Goal: Task Accomplishment & Management: Manage account settings

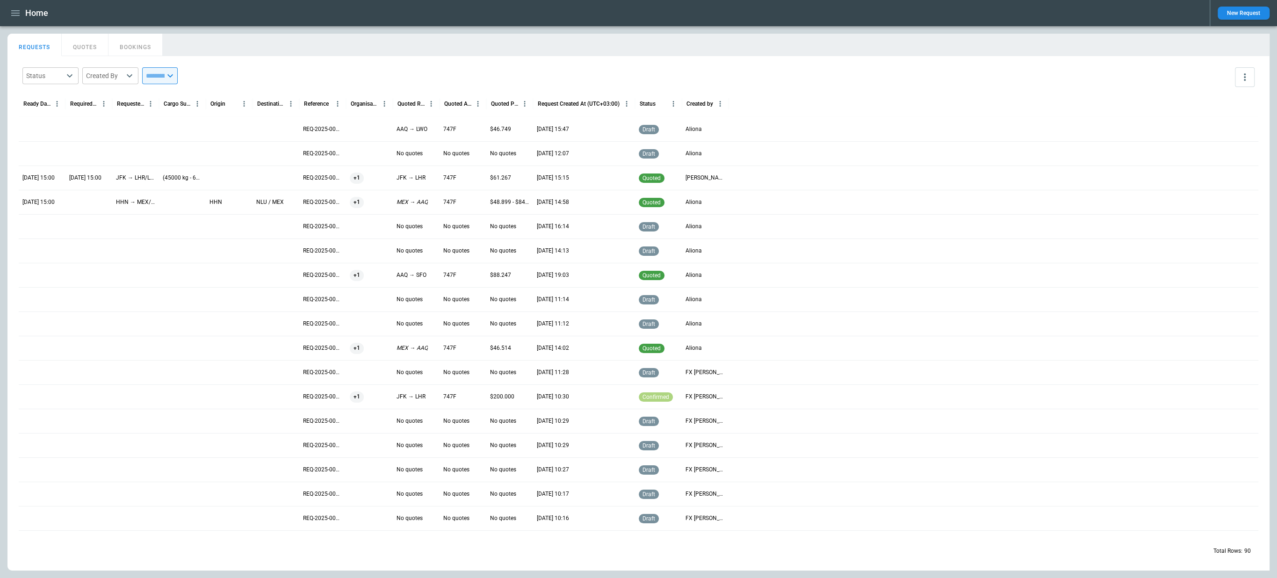
click at [21, 12] on icon "button" at bounding box center [15, 12] width 11 height 11
click at [29, 109] on li "Switch tenant" at bounding box center [42, 110] width 70 height 15
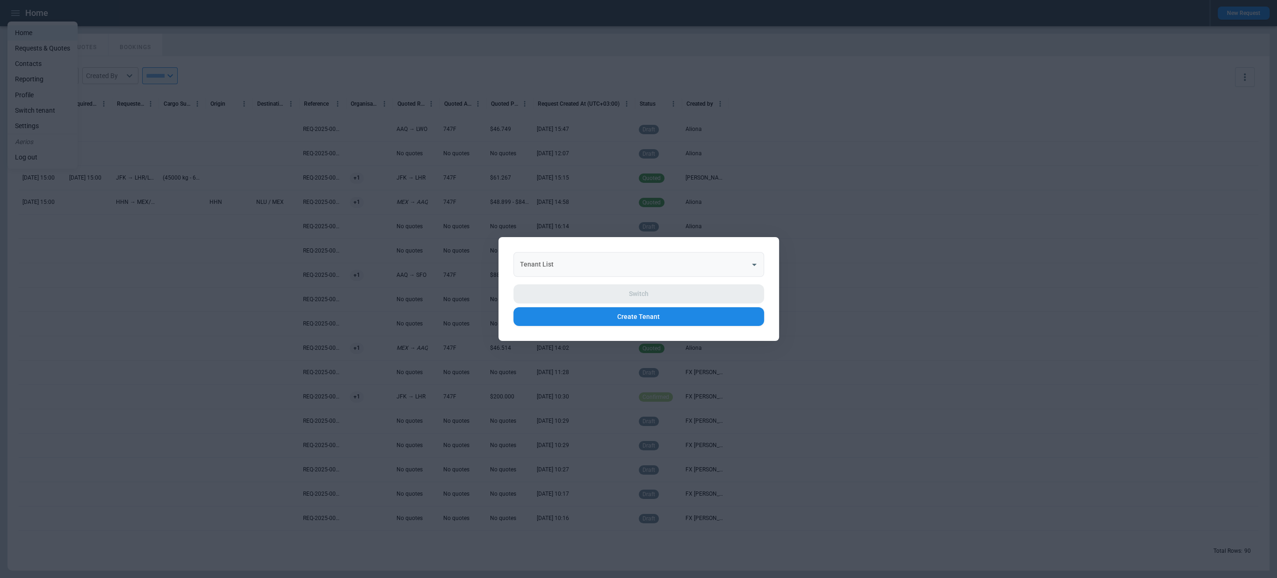
click at [577, 258] on input "Tenant List" at bounding box center [632, 264] width 228 height 16
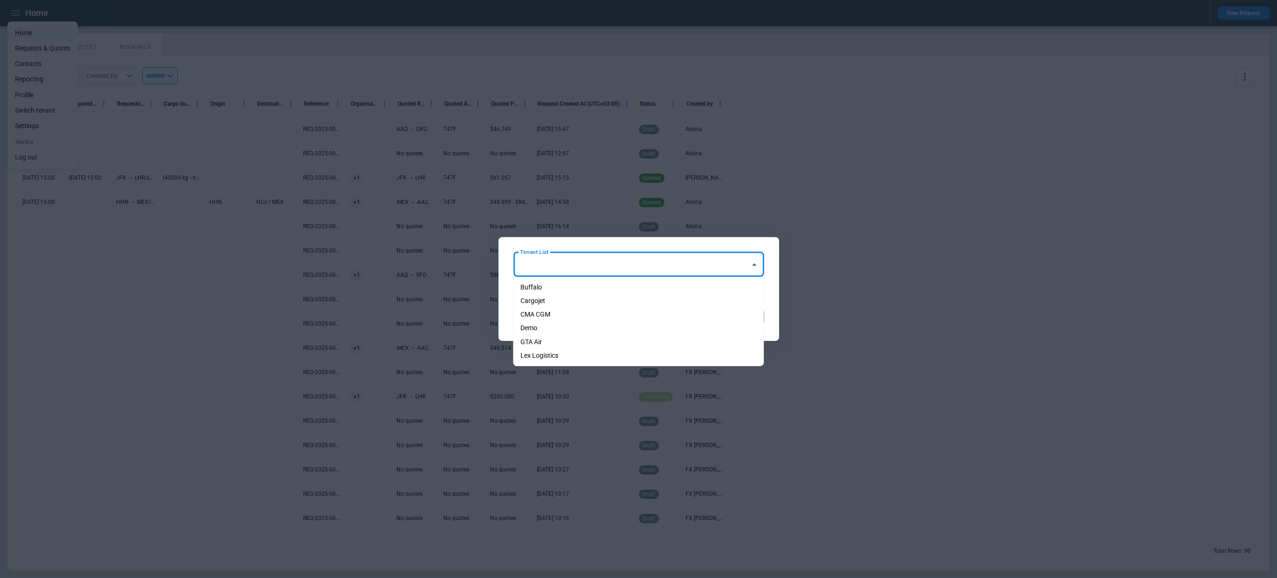
click at [561, 302] on li "Cargojet" at bounding box center [638, 301] width 251 height 14
type input "********"
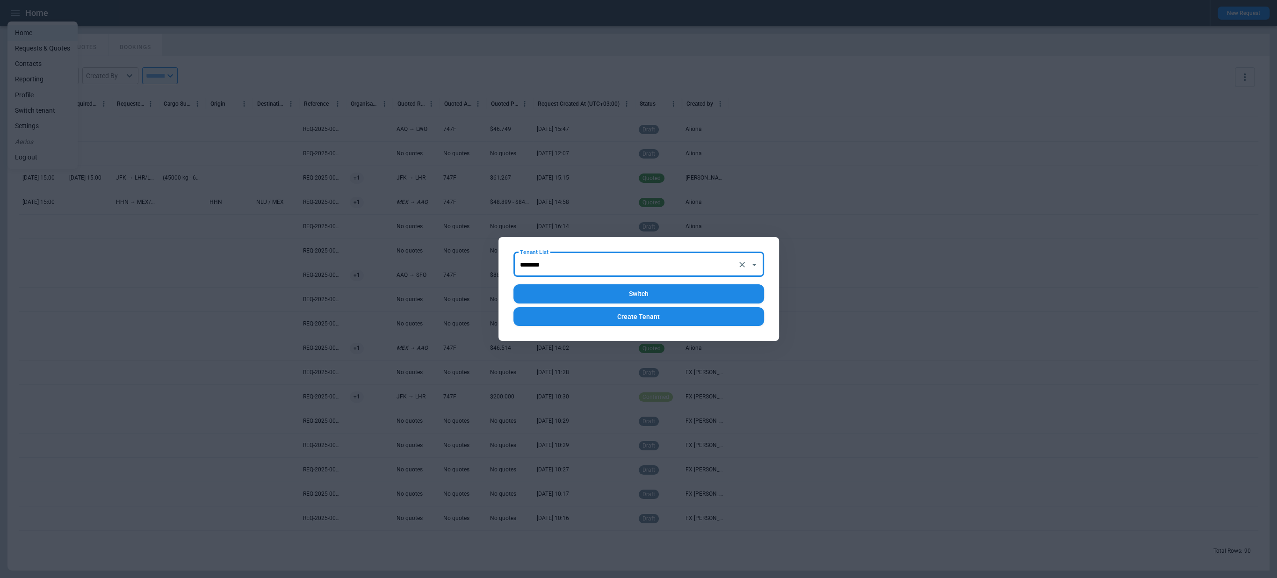
click at [569, 297] on button "Switch" at bounding box center [638, 293] width 251 height 19
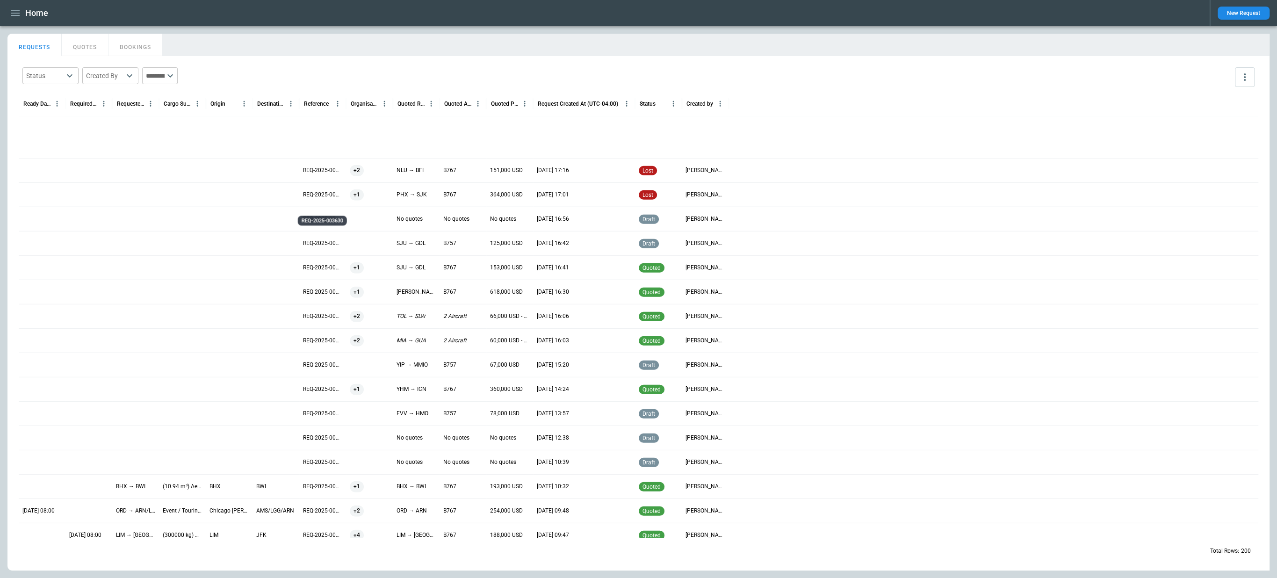
scroll to position [2660, 0]
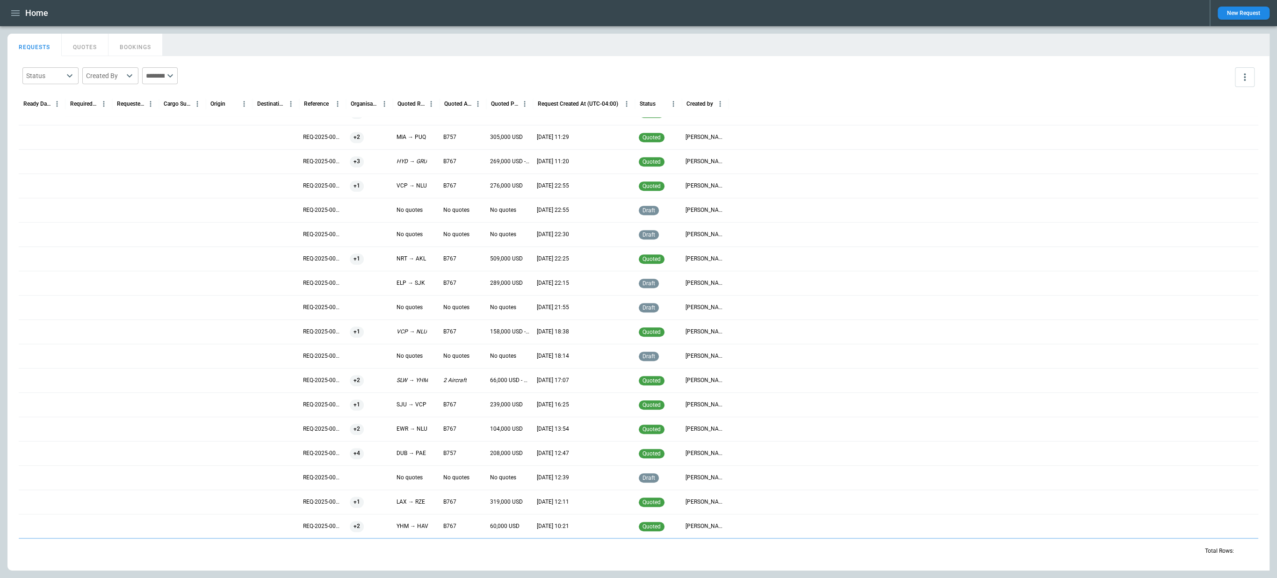
click at [170, 350] on div at bounding box center [182, 356] width 47 height 24
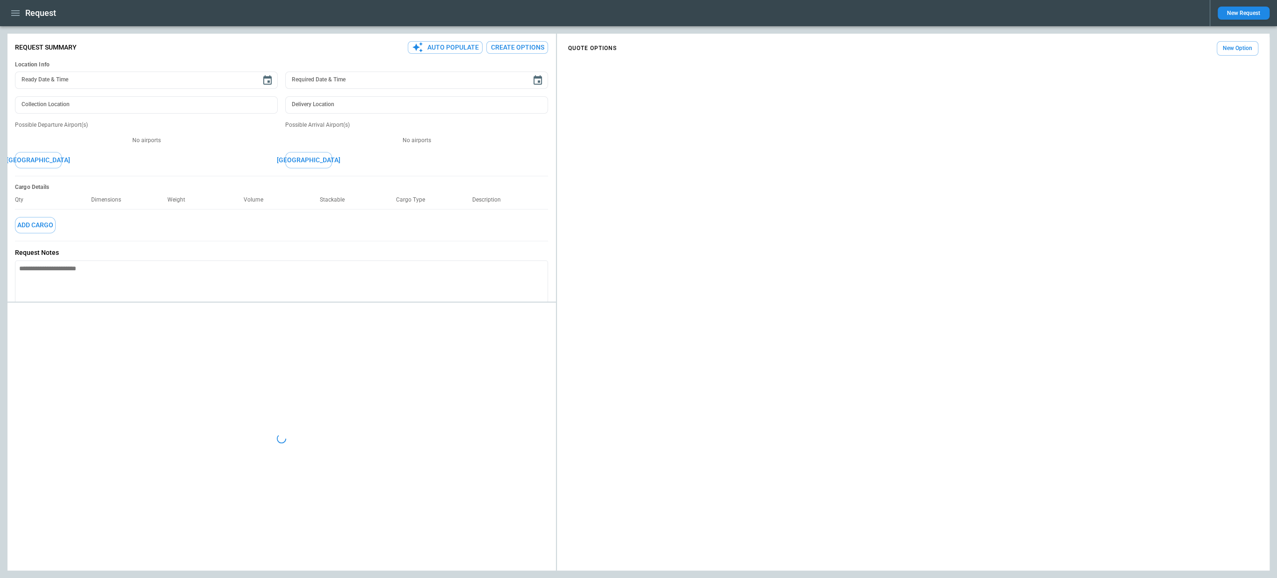
type textarea "*"
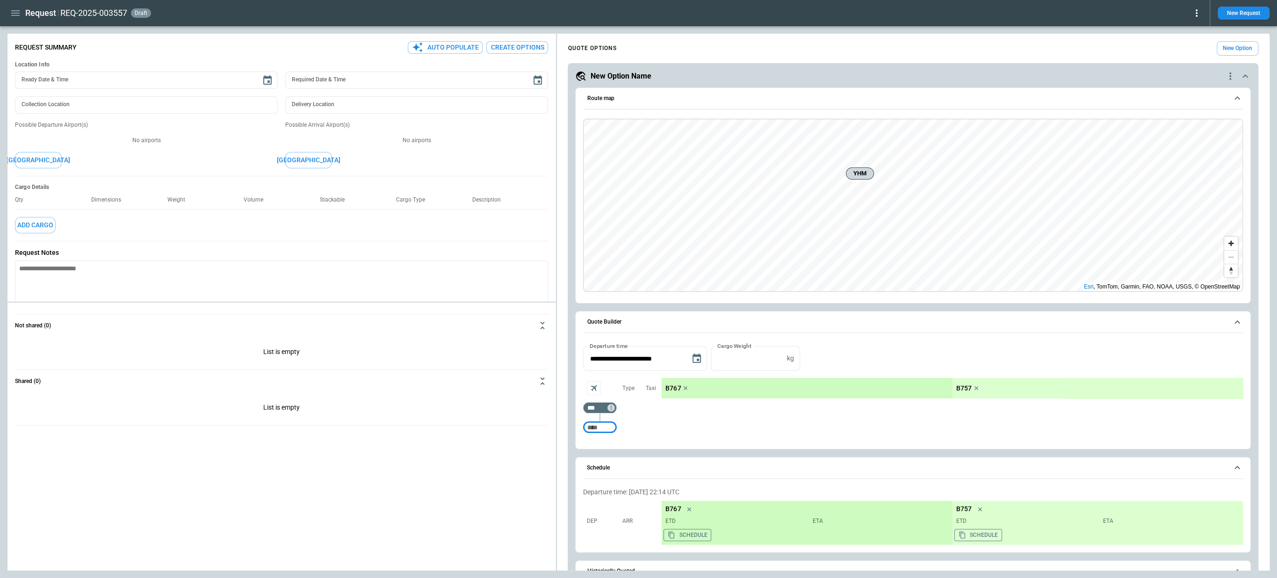
click at [1194, 16] on icon at bounding box center [1196, 12] width 11 height 11
click at [1180, 53] on button "Decline" at bounding box center [1185, 56] width 31 height 14
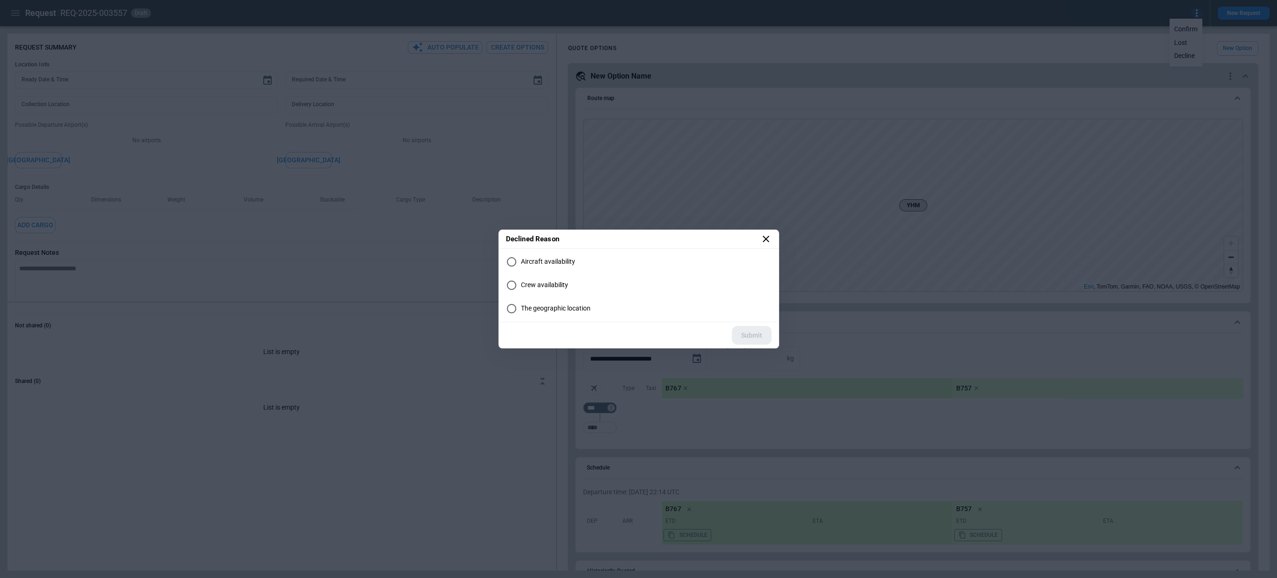
click at [766, 237] on icon at bounding box center [765, 238] width 11 height 11
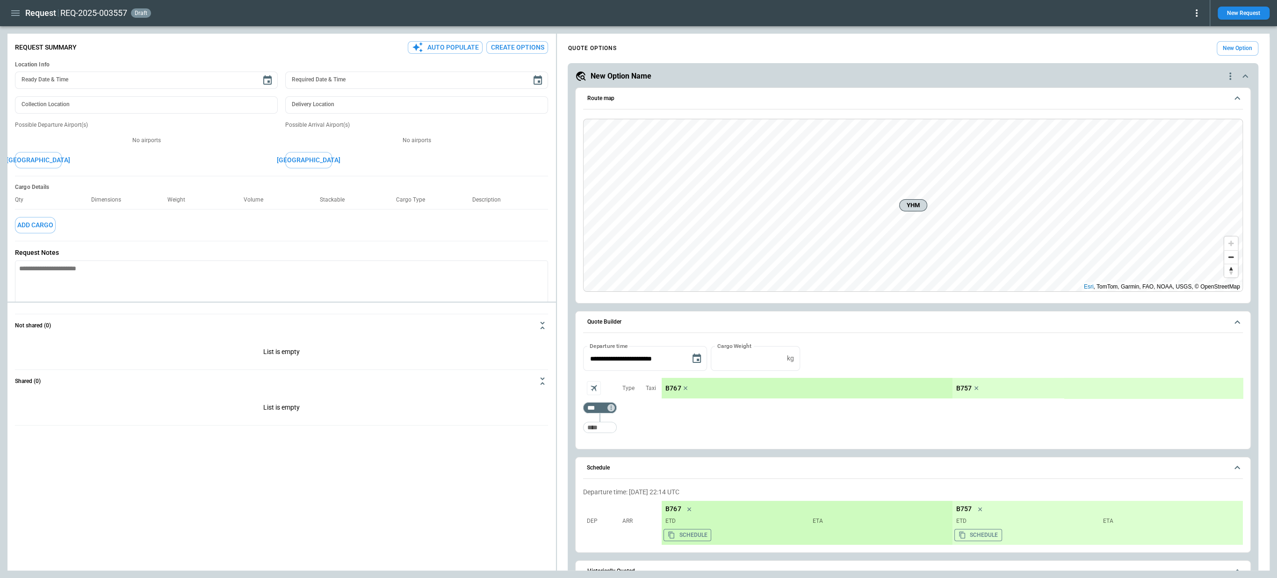
click at [1202, 12] on icon at bounding box center [1196, 12] width 11 height 11
click at [1182, 41] on button "Lost" at bounding box center [1185, 43] width 31 height 14
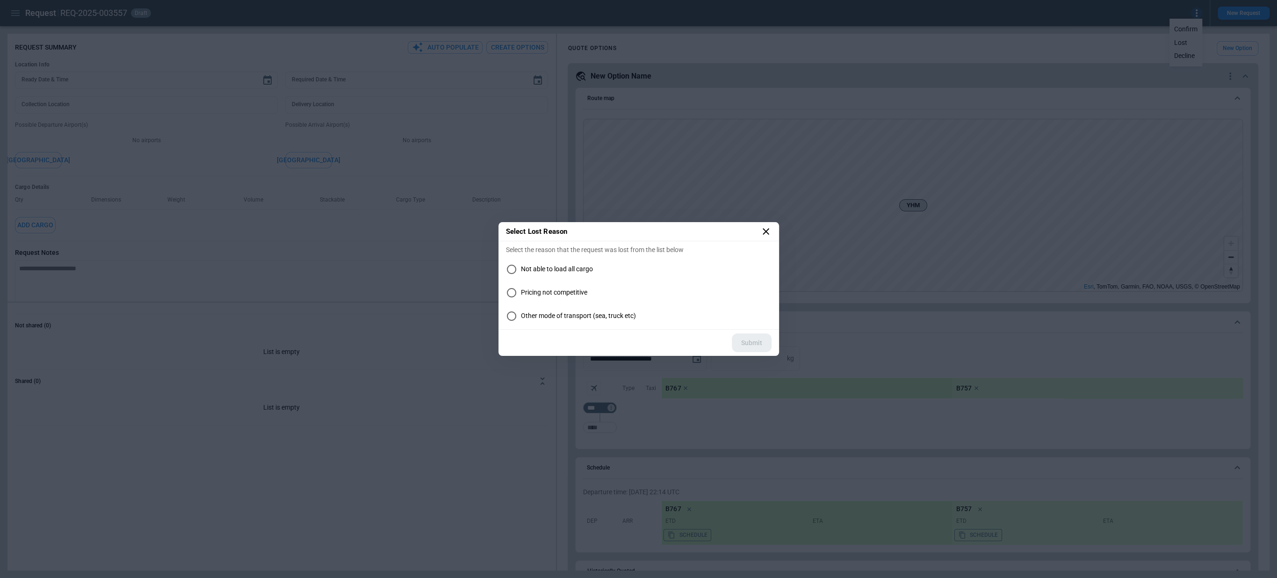
click at [766, 231] on icon at bounding box center [765, 231] width 11 height 11
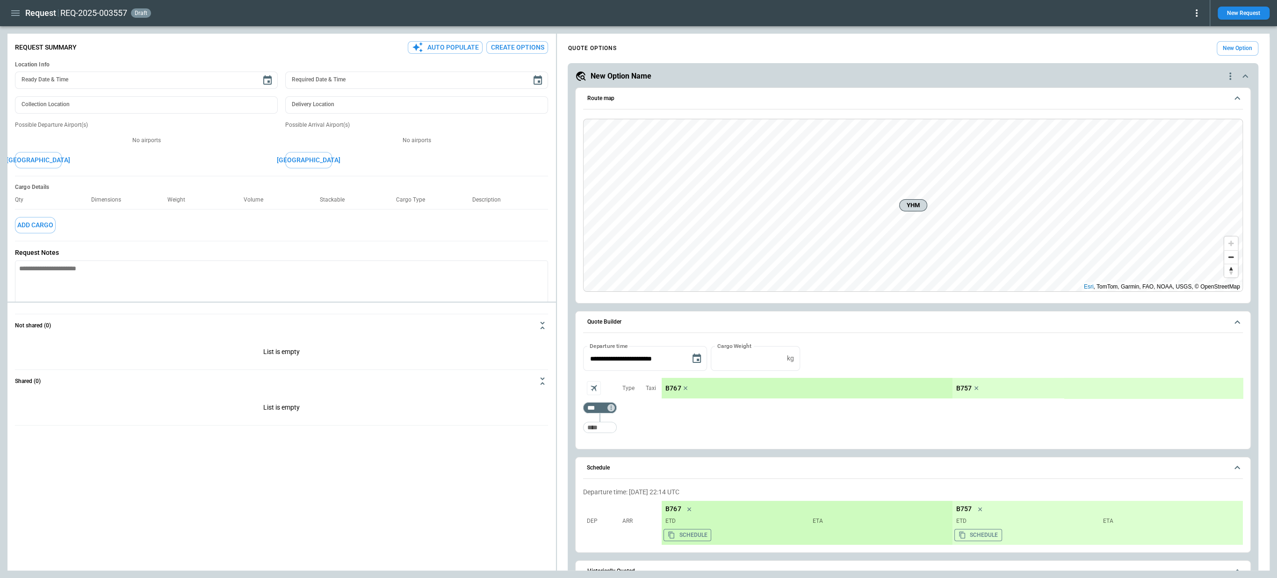
click at [1197, 15] on icon at bounding box center [1196, 12] width 11 height 11
click at [1177, 53] on button "Decline" at bounding box center [1185, 56] width 31 height 14
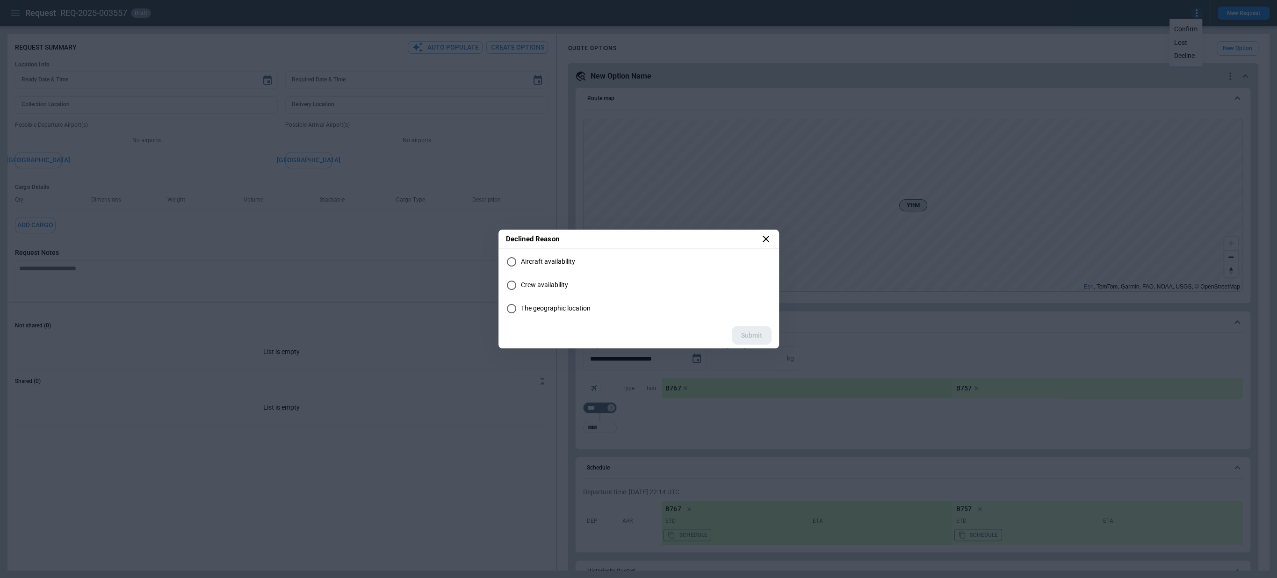
click at [765, 239] on icon at bounding box center [766, 239] width 7 height 7
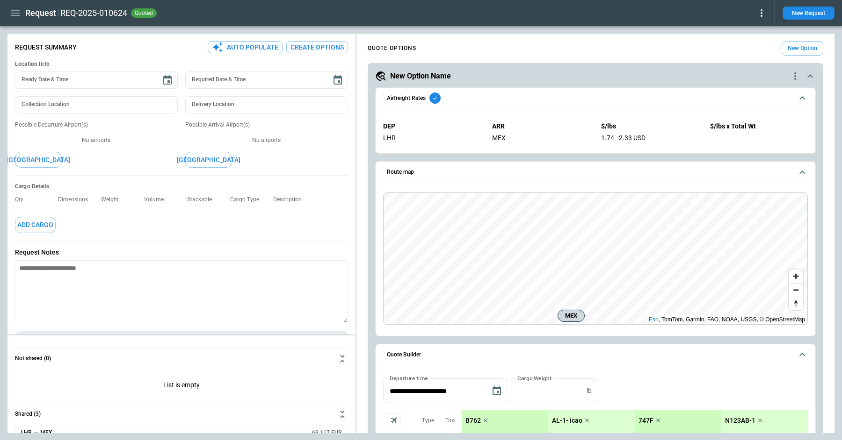
click at [15, 14] on icon "button" at bounding box center [15, 12] width 11 height 11
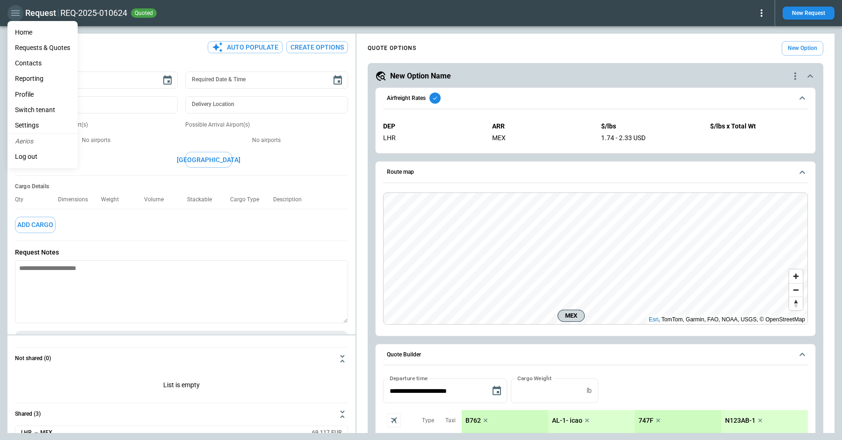
click at [15, 14] on div at bounding box center [421, 220] width 842 height 440
